Goal: Task Accomplishment & Management: Manage account settings

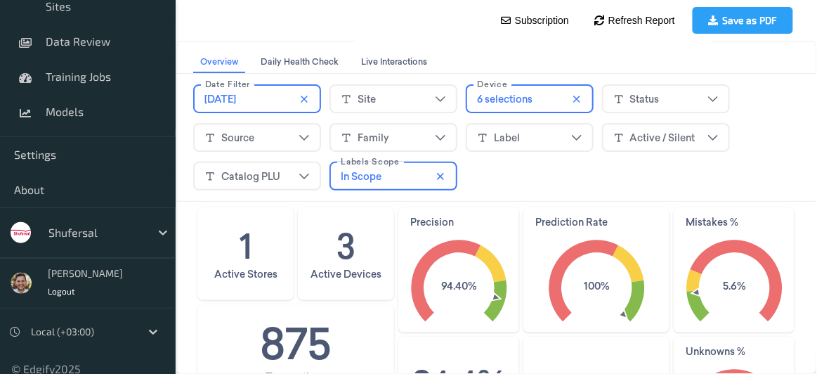
scroll to position [271, 0]
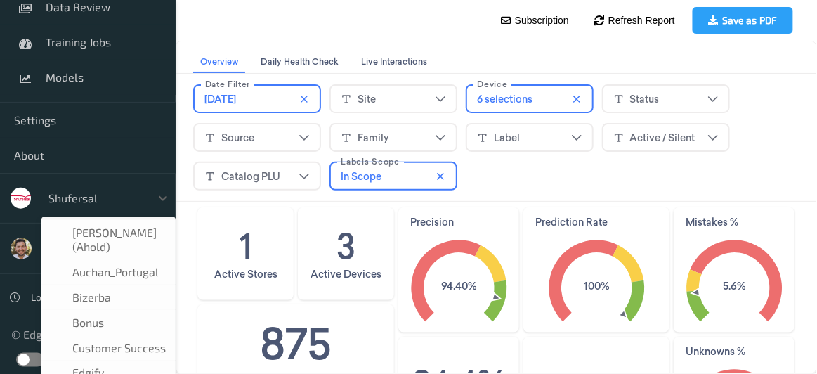
click at [123, 201] on div at bounding box center [95, 198] width 95 height 17
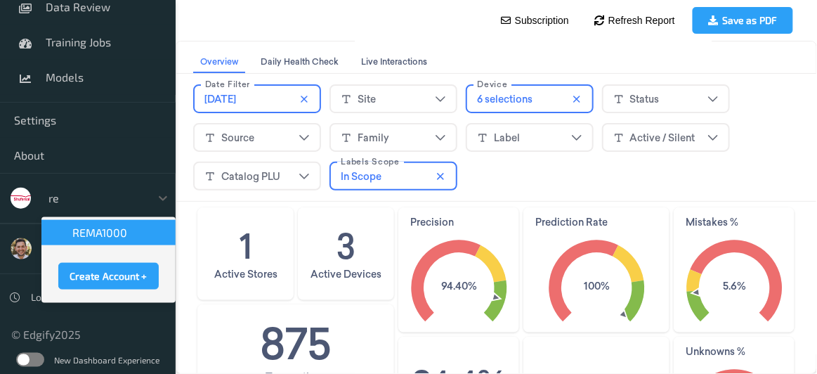
scroll to position [0, 0]
type input "rem"
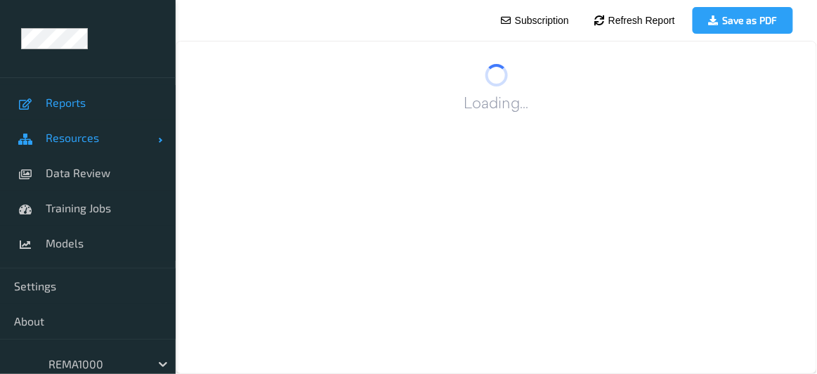
click at [73, 140] on span "Resources" at bounding box center [102, 138] width 112 height 14
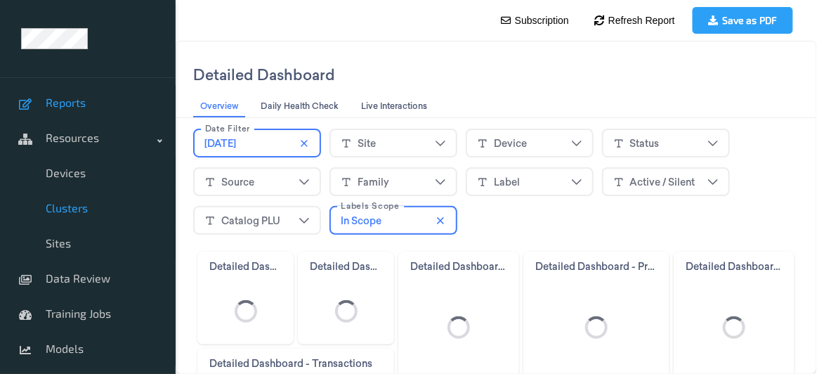
click at [75, 211] on span "Clusters" at bounding box center [104, 208] width 116 height 14
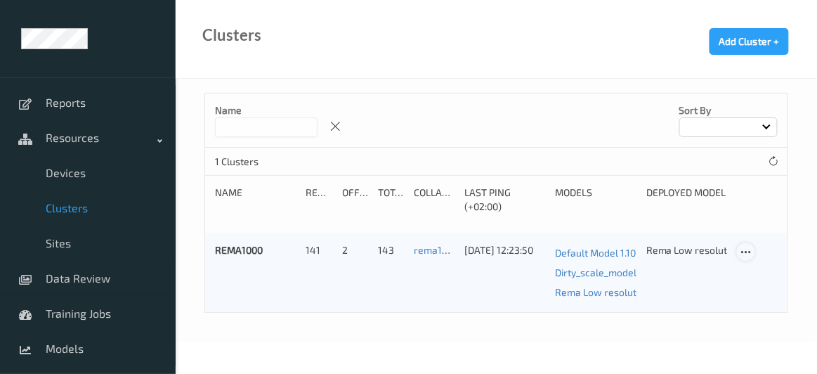
click at [747, 248] on icon at bounding box center [746, 252] width 12 height 13
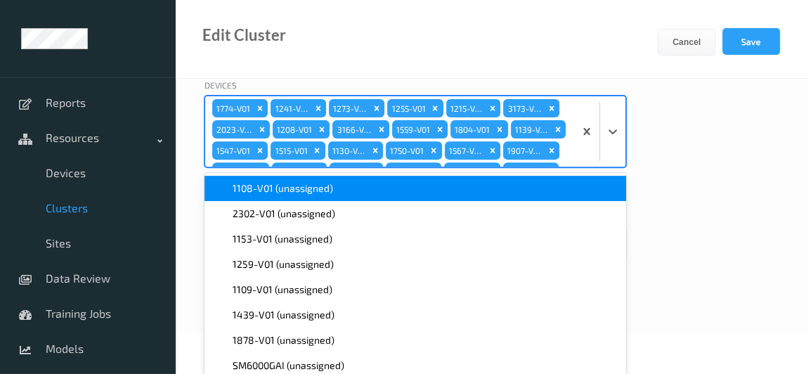
scroll to position [532, 0]
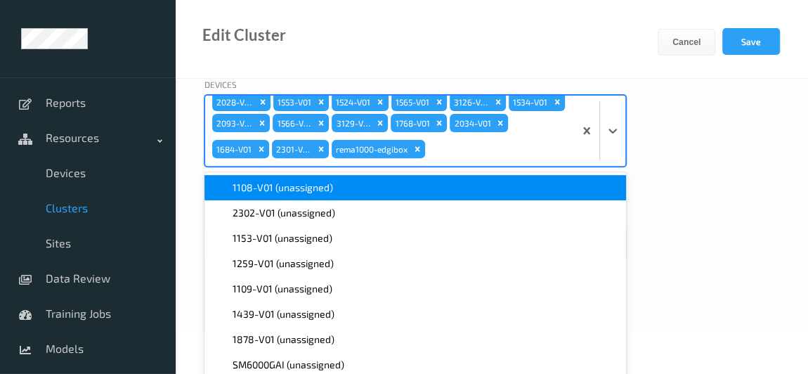
click at [528, 166] on div "option 1108-V01 (unassigned) focused, 1 of 11. 11 results available. Use Up and…" at bounding box center [414, 131] width 421 height 72
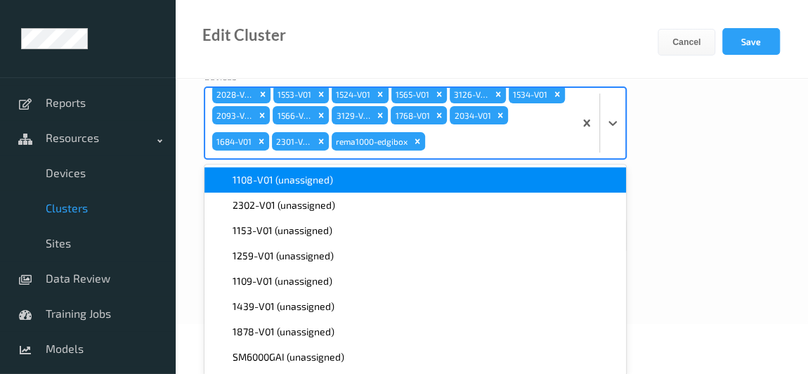
click at [379, 185] on div "1108-V01 (unassigned)" at bounding box center [415, 180] width 405 height 14
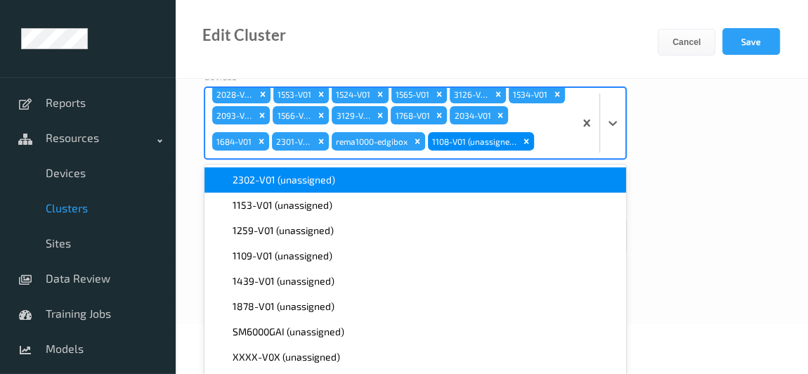
click at [379, 185] on div "2302-V01 (unassigned)" at bounding box center [415, 180] width 405 height 14
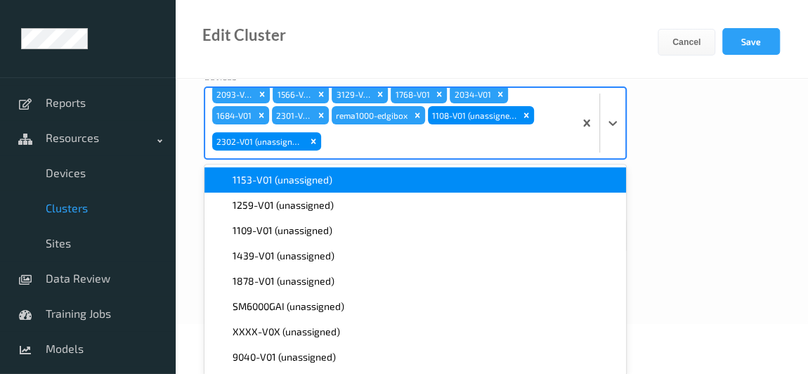
click at [379, 185] on div "1153-V01 (unassigned)" at bounding box center [415, 180] width 405 height 14
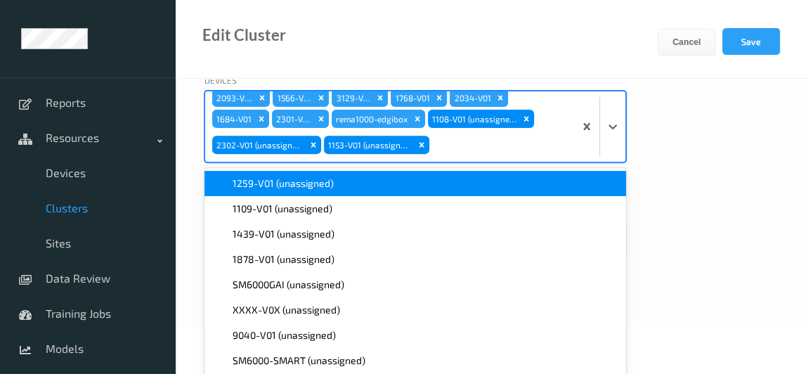
click at [379, 185] on div "1259-V01 (unassigned)" at bounding box center [415, 183] width 405 height 14
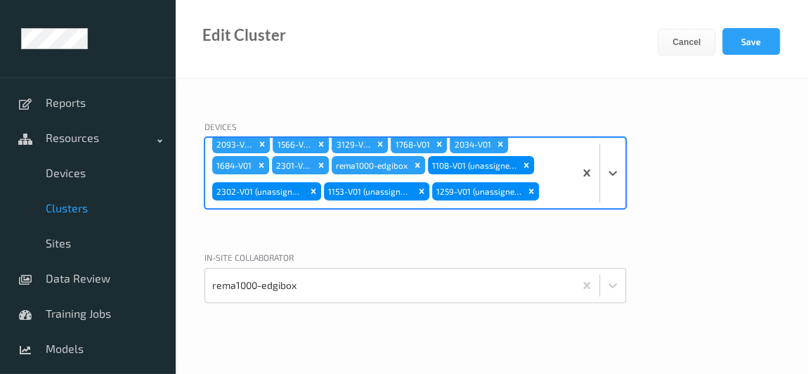
scroll to position [149, 0]
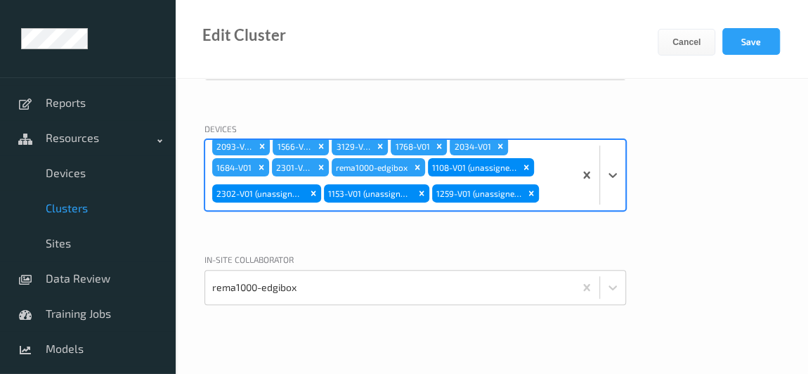
click at [379, 185] on div "1774-V01 1241-V01 1273-V01 1255-V01 1215-V01 3173-V01 2023-V01 1208-V01 3166-V0…" at bounding box center [389, 175] width 369 height 70
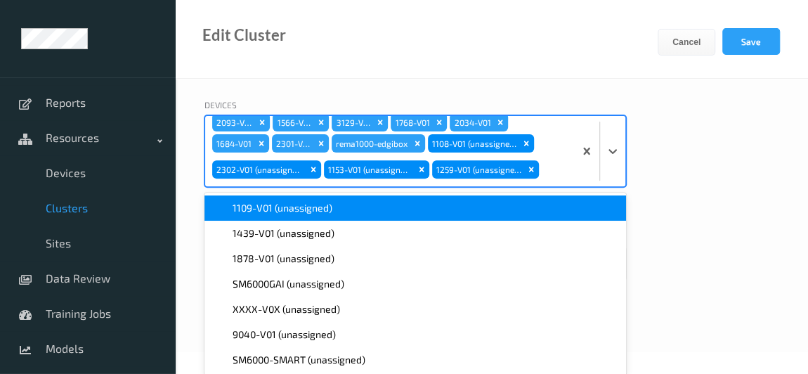
click at [527, 151] on div "1774-V01 1241-V01 1273-V01 1255-V01 1215-V01 3173-V01 2023-V01 1208-V01 3166-V0…" at bounding box center [389, 151] width 369 height 70
click at [318, 207] on span "1109-V01 (unassigned)" at bounding box center [283, 208] width 100 height 14
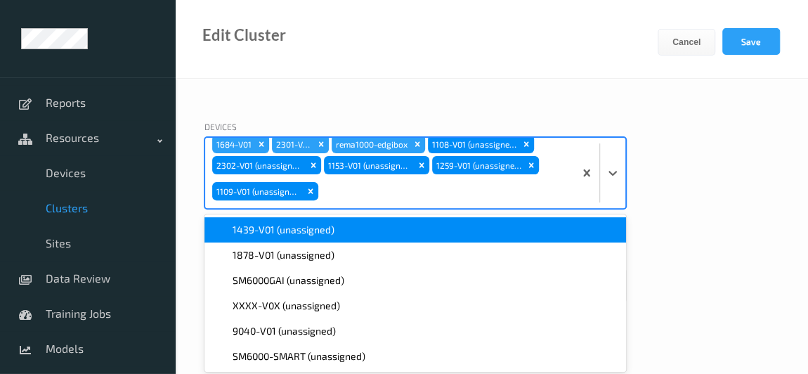
scroll to position [149, 0]
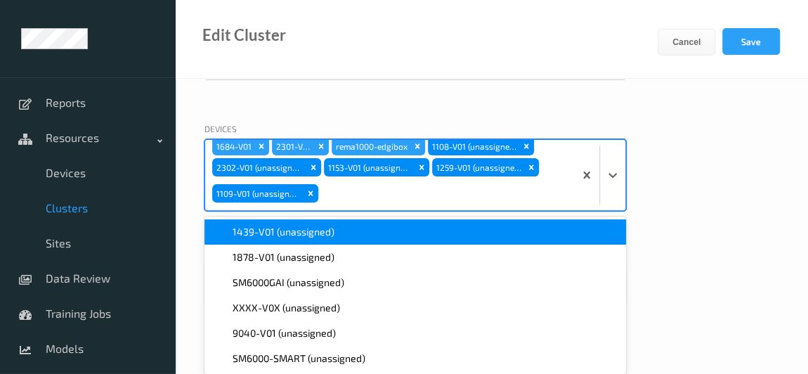
click at [284, 238] on div "1439-V01 (unassigned)" at bounding box center [414, 231] width 421 height 25
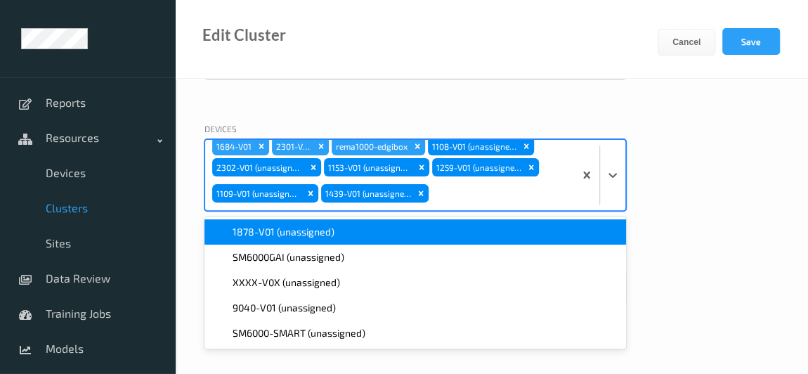
click at [284, 238] on div "1878-V01 (unassigned)" at bounding box center [414, 231] width 421 height 25
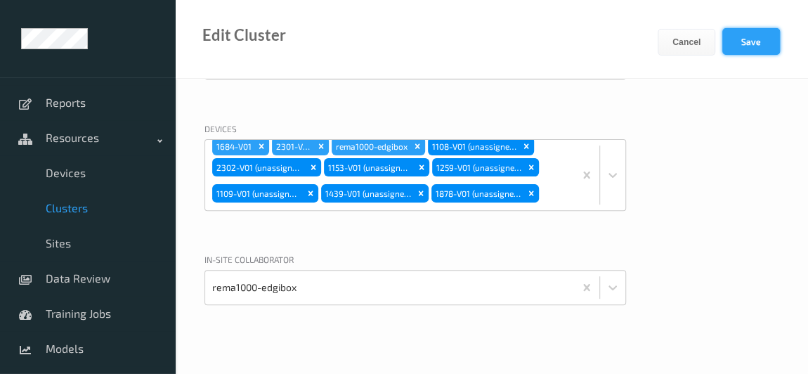
click at [745, 34] on button "Save" at bounding box center [751, 41] width 58 height 27
